Goal: Information Seeking & Learning: Learn about a topic

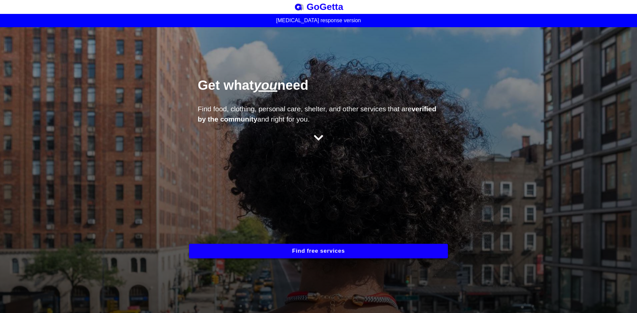
click at [309, 252] on button "Find free services" at bounding box center [318, 251] width 259 height 15
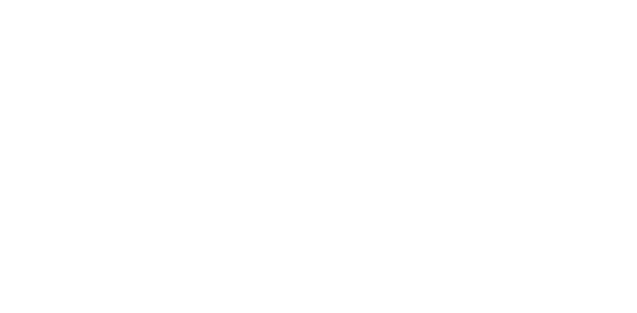
click at [261, 0] on html at bounding box center [318, 0] width 637 height 0
click at [81, 0] on html at bounding box center [318, 0] width 637 height 0
